Goal: Find specific page/section: Find specific page/section

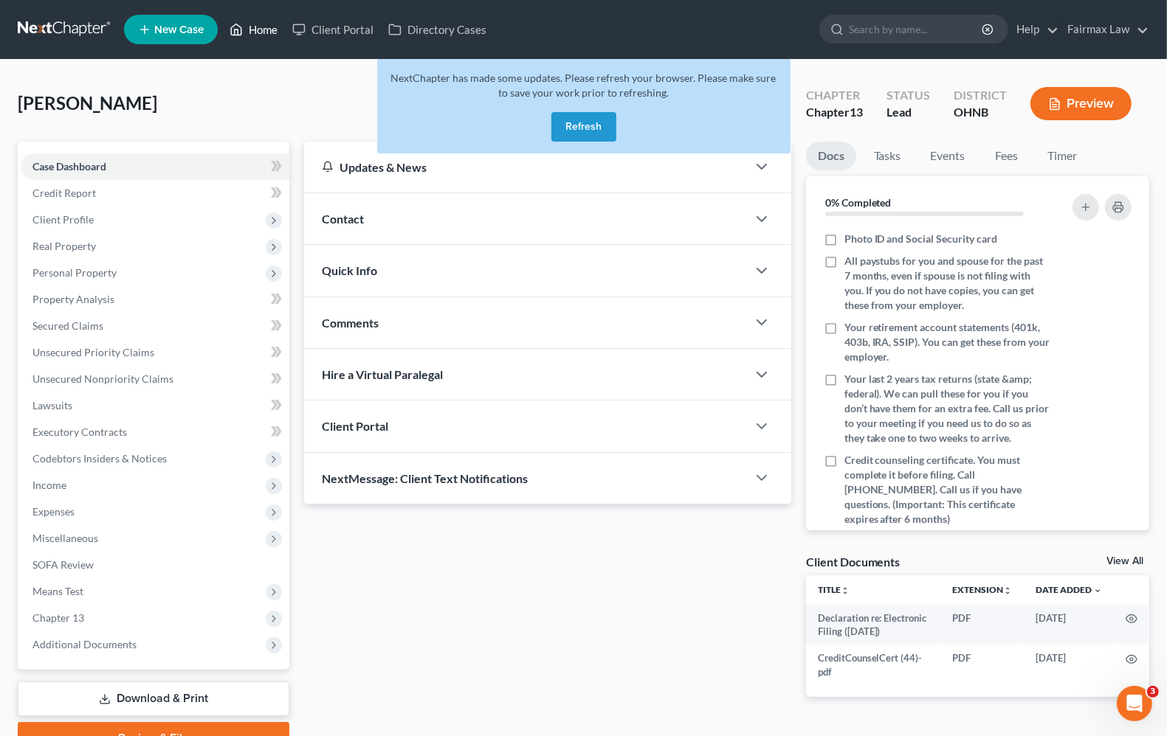
click at [263, 31] on link "Home" at bounding box center [253, 29] width 63 height 27
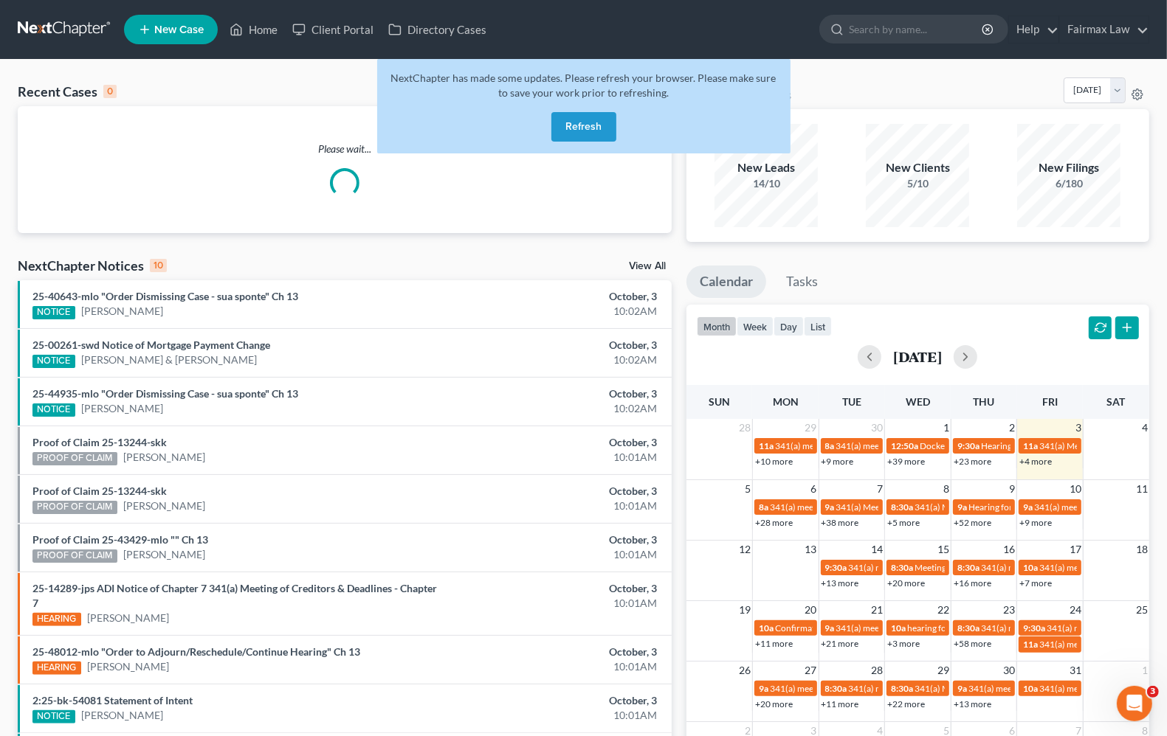
click at [591, 138] on button "Refresh" at bounding box center [583, 127] width 65 height 30
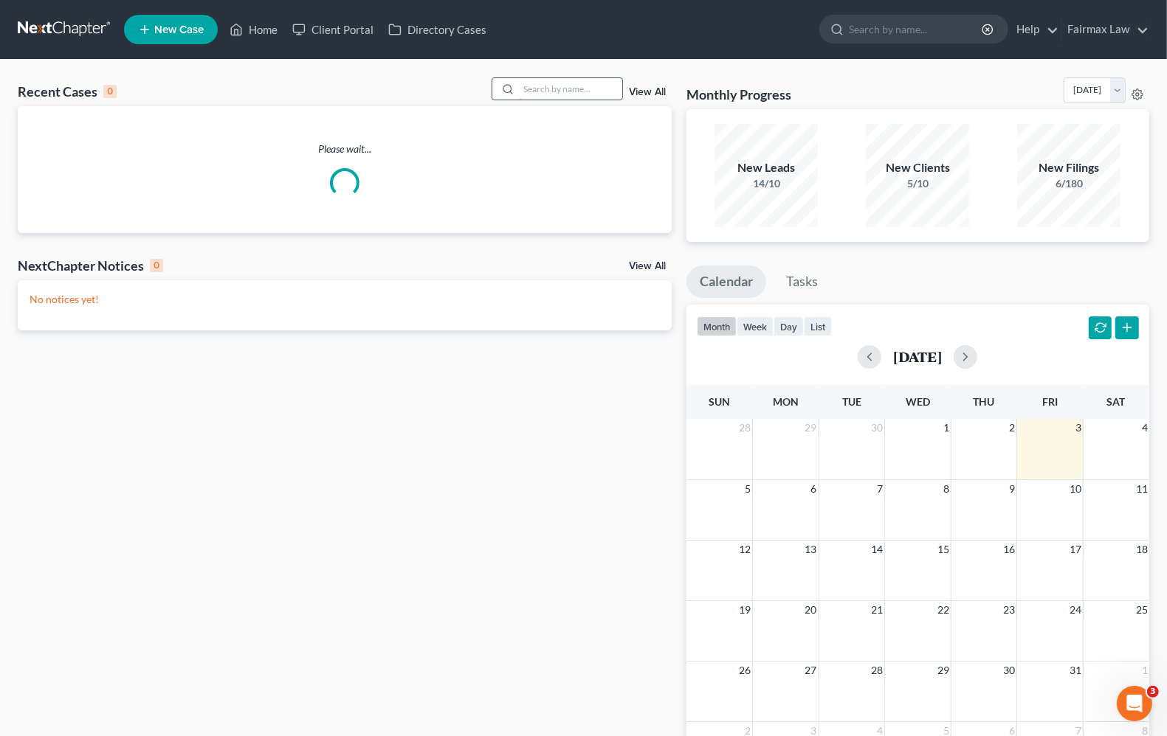
click at [563, 87] on input "search" at bounding box center [570, 88] width 103 height 21
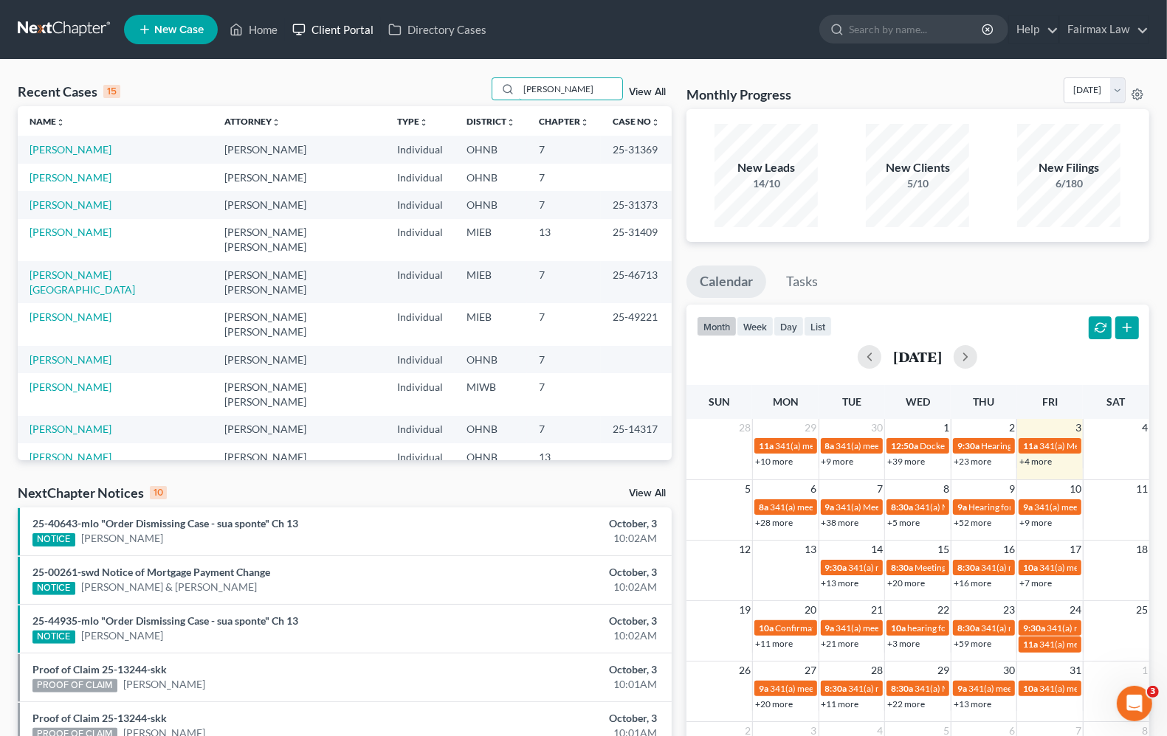
type input "Julie LeJeune"
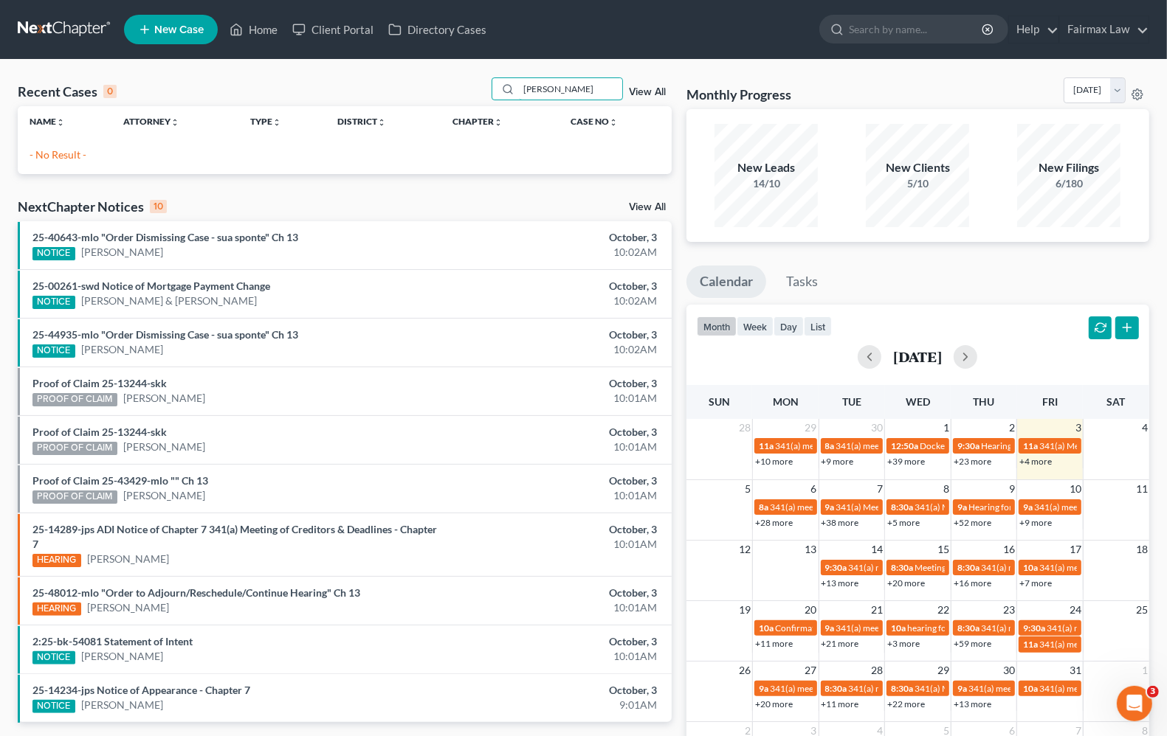
drag, startPoint x: 592, startPoint y: 89, endPoint x: 332, endPoint y: 111, distance: 260.8
click at [333, 89] on div "Recent Cases 0 Julie LeJeune View All" at bounding box center [345, 91] width 654 height 29
drag, startPoint x: 577, startPoint y: 85, endPoint x: 81, endPoint y: 91, distance: 495.9
click at [65, 101] on div "Recent Cases 0 lejeune View All" at bounding box center [345, 91] width 654 height 29
type input "julie lejeune"
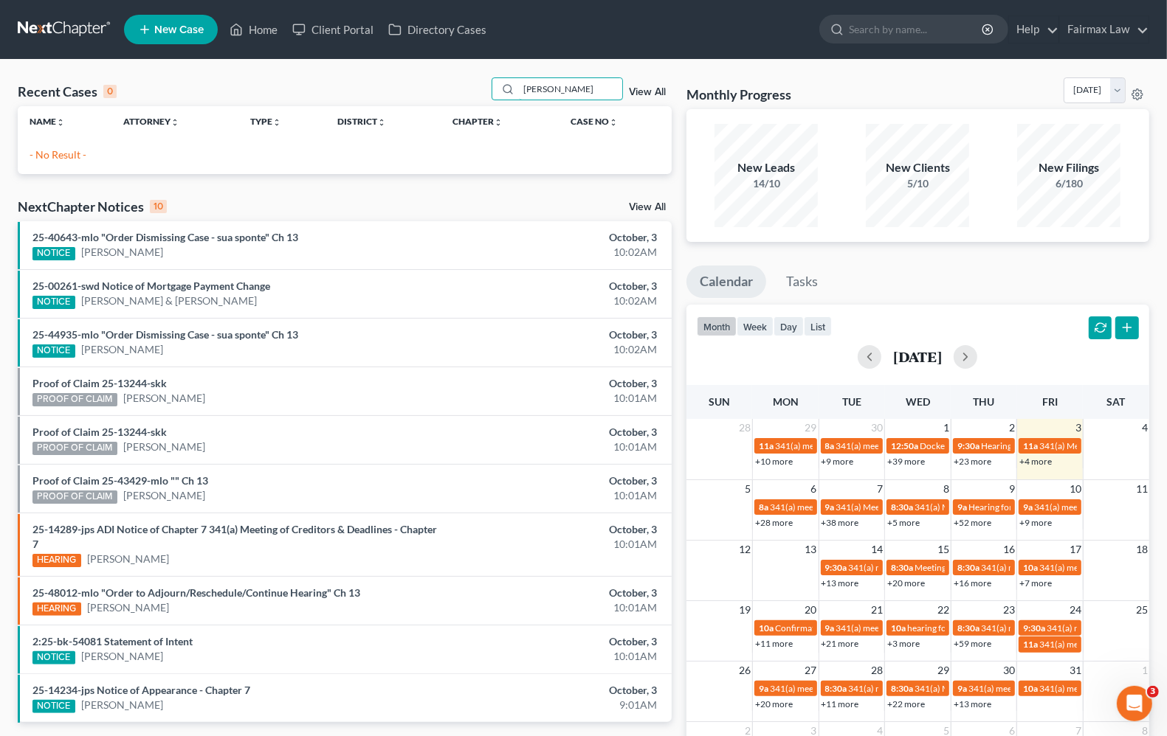
drag, startPoint x: 596, startPoint y: 87, endPoint x: 314, endPoint y: 52, distance: 283.4
click at [429, 80] on div "Recent Cases 0 julie lejeune View All" at bounding box center [345, 91] width 654 height 29
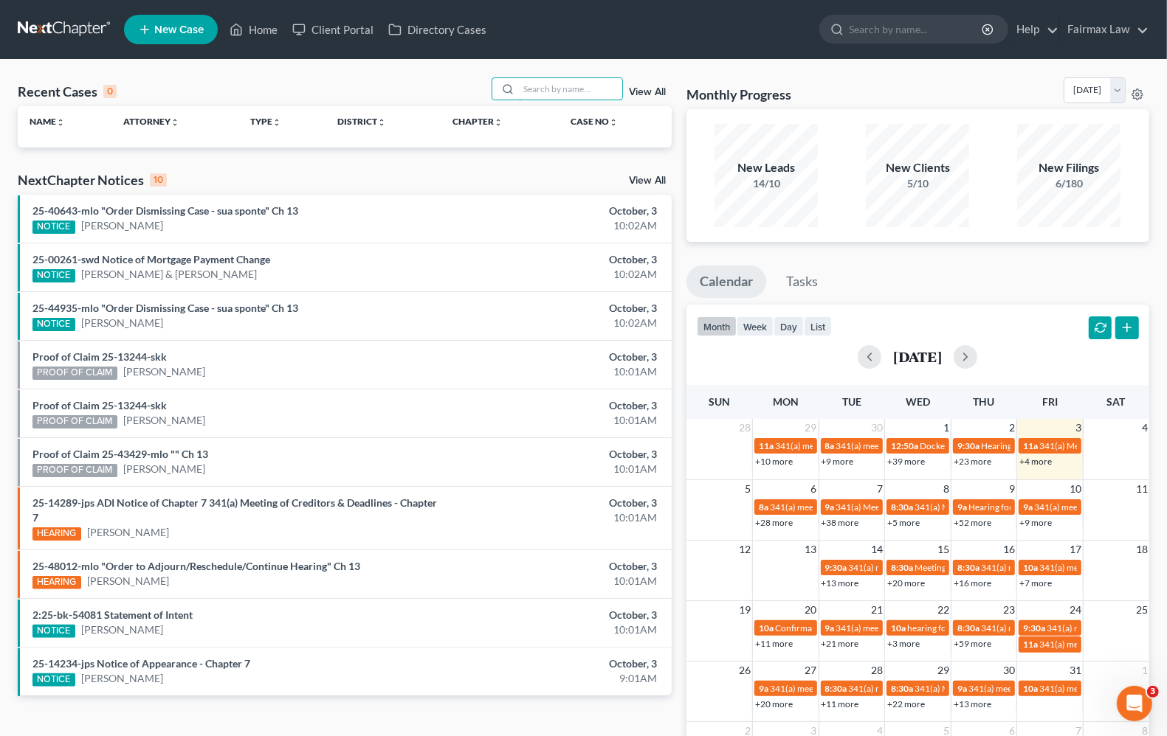
paste input "Julie LeJeune"
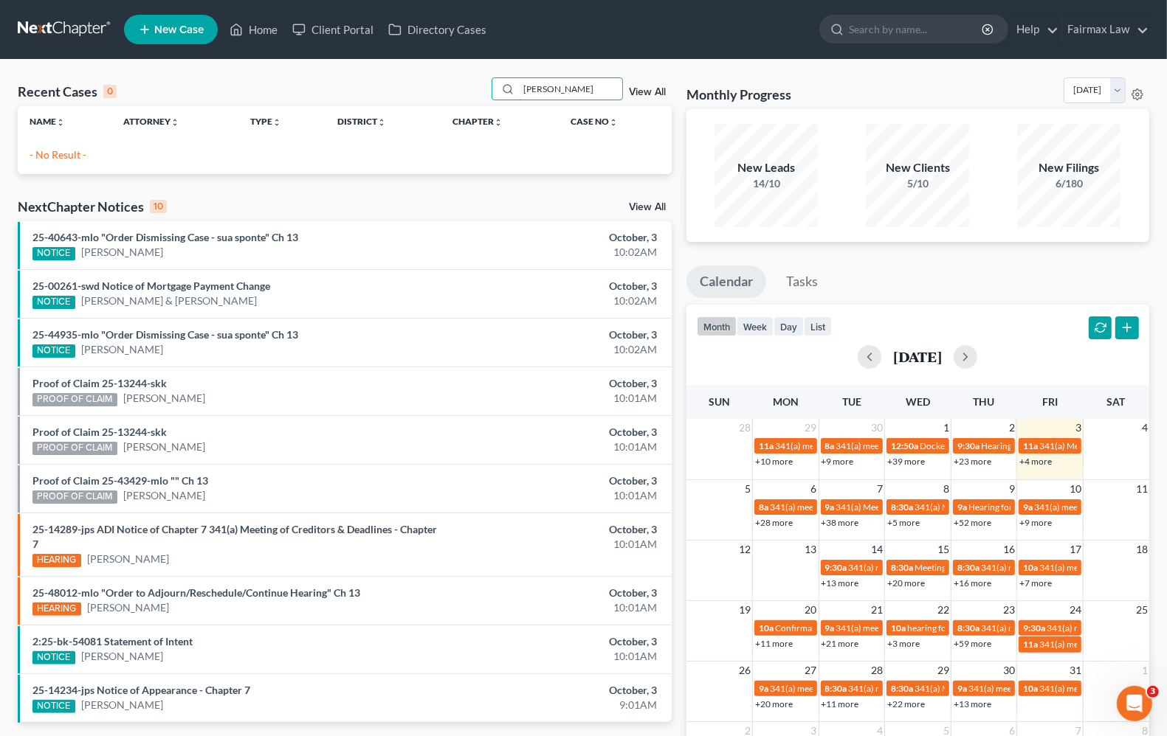
type input "Julie LeJeune"
click at [655, 90] on link "View All" at bounding box center [647, 92] width 37 height 10
